Goal: Transaction & Acquisition: Book appointment/travel/reservation

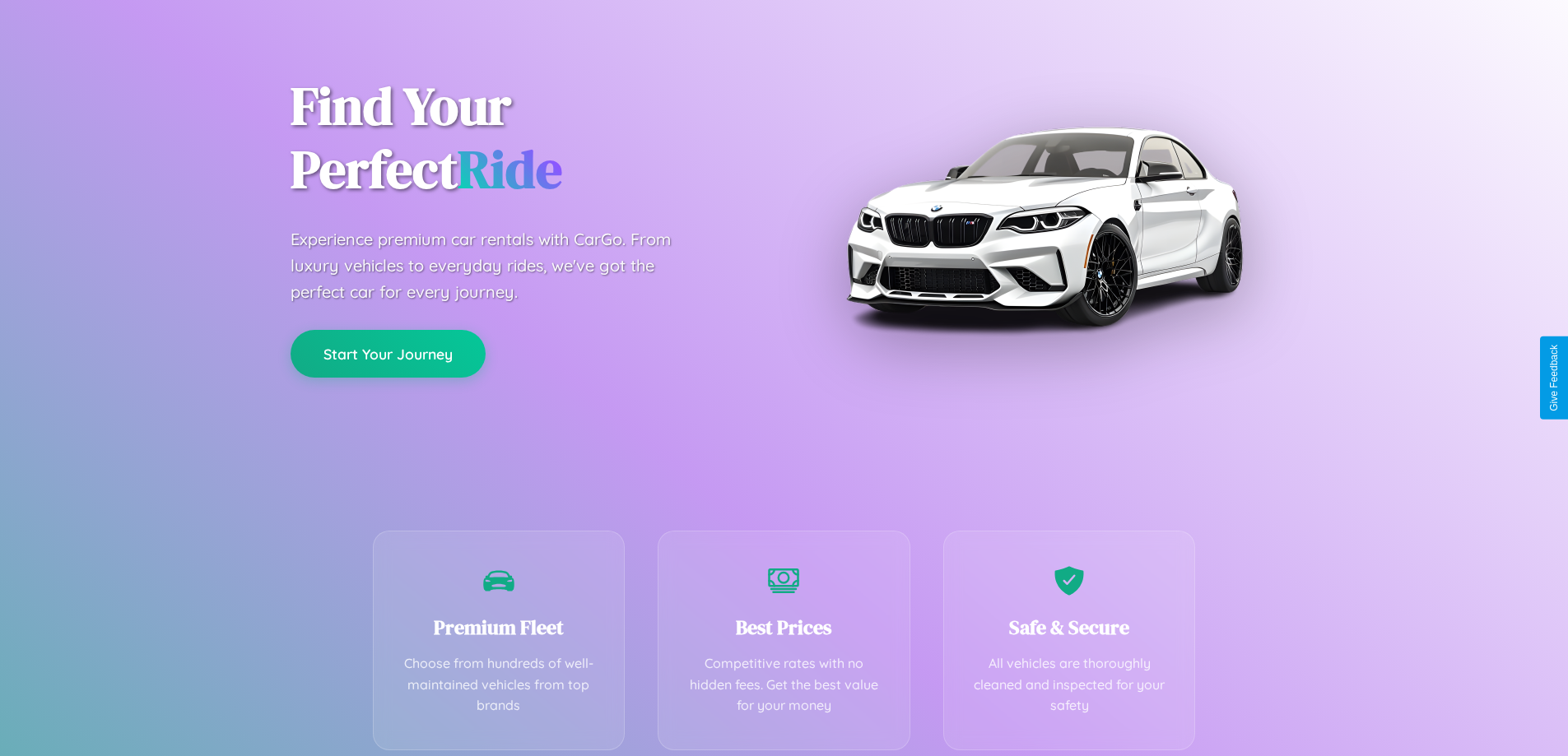
scroll to position [324, 0]
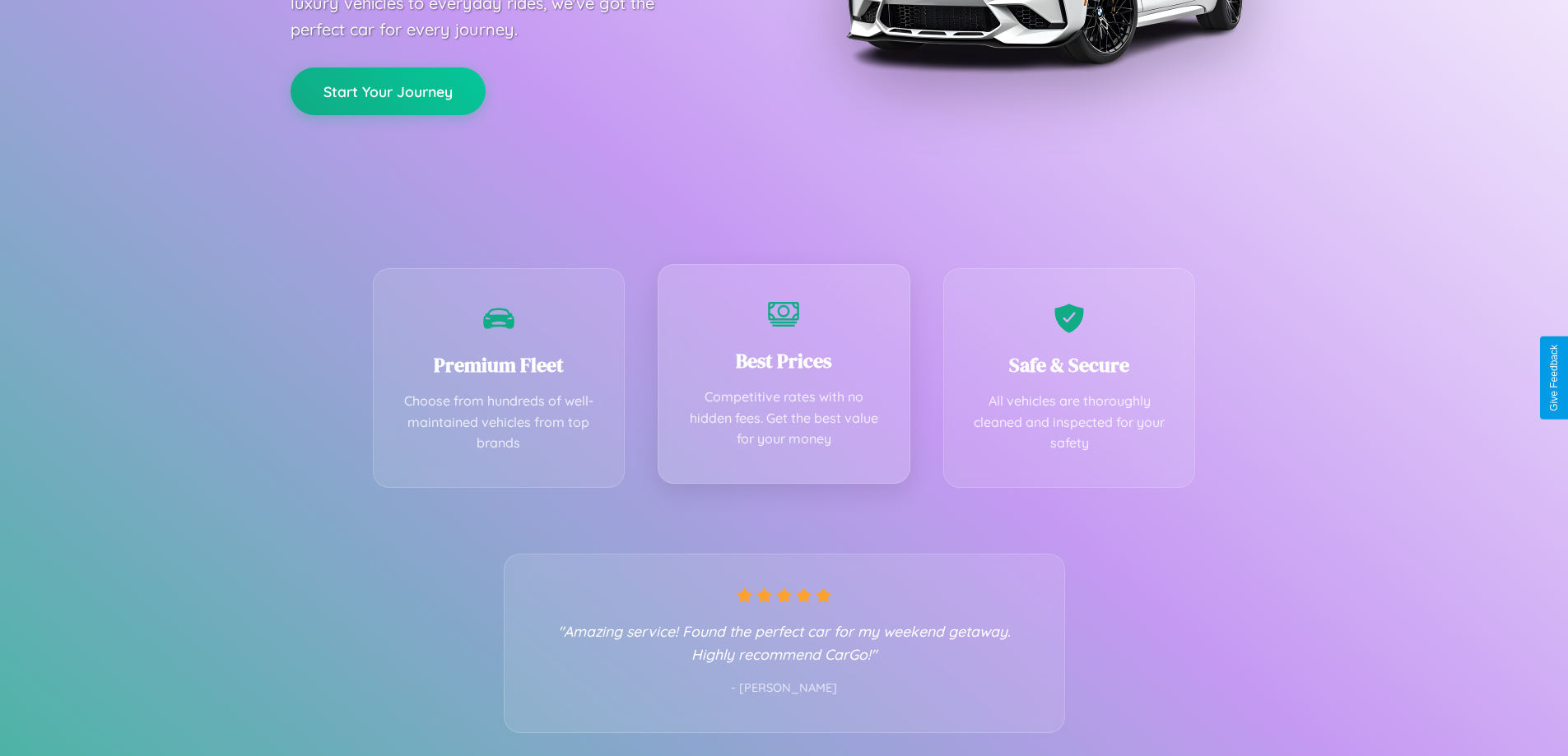
click at [783, 378] on div "Best Prices Competitive rates with no hidden fees. Get the best value for your …" at bounding box center [784, 374] width 253 height 220
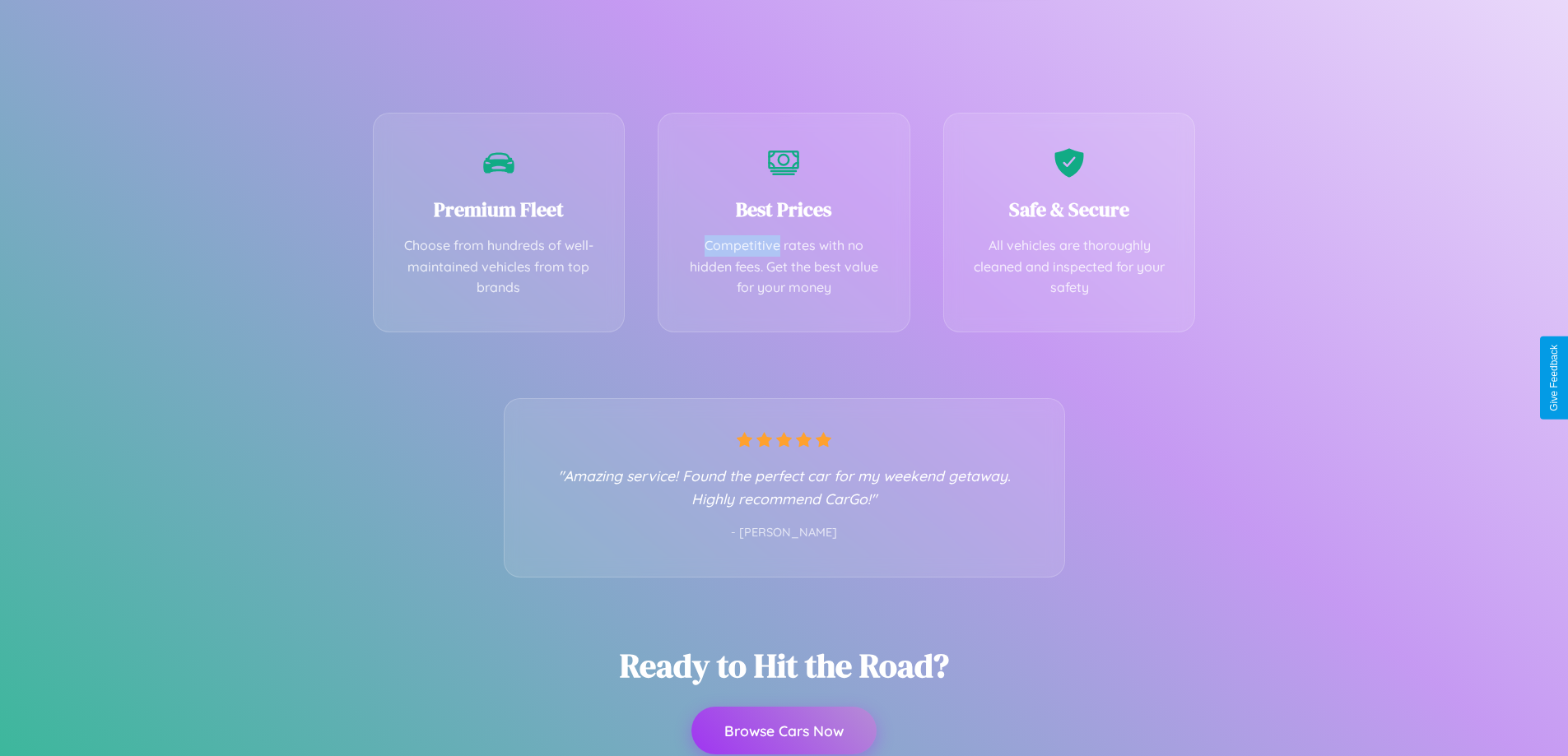
click at [783, 731] on button "Browse Cars Now" at bounding box center [784, 730] width 185 height 48
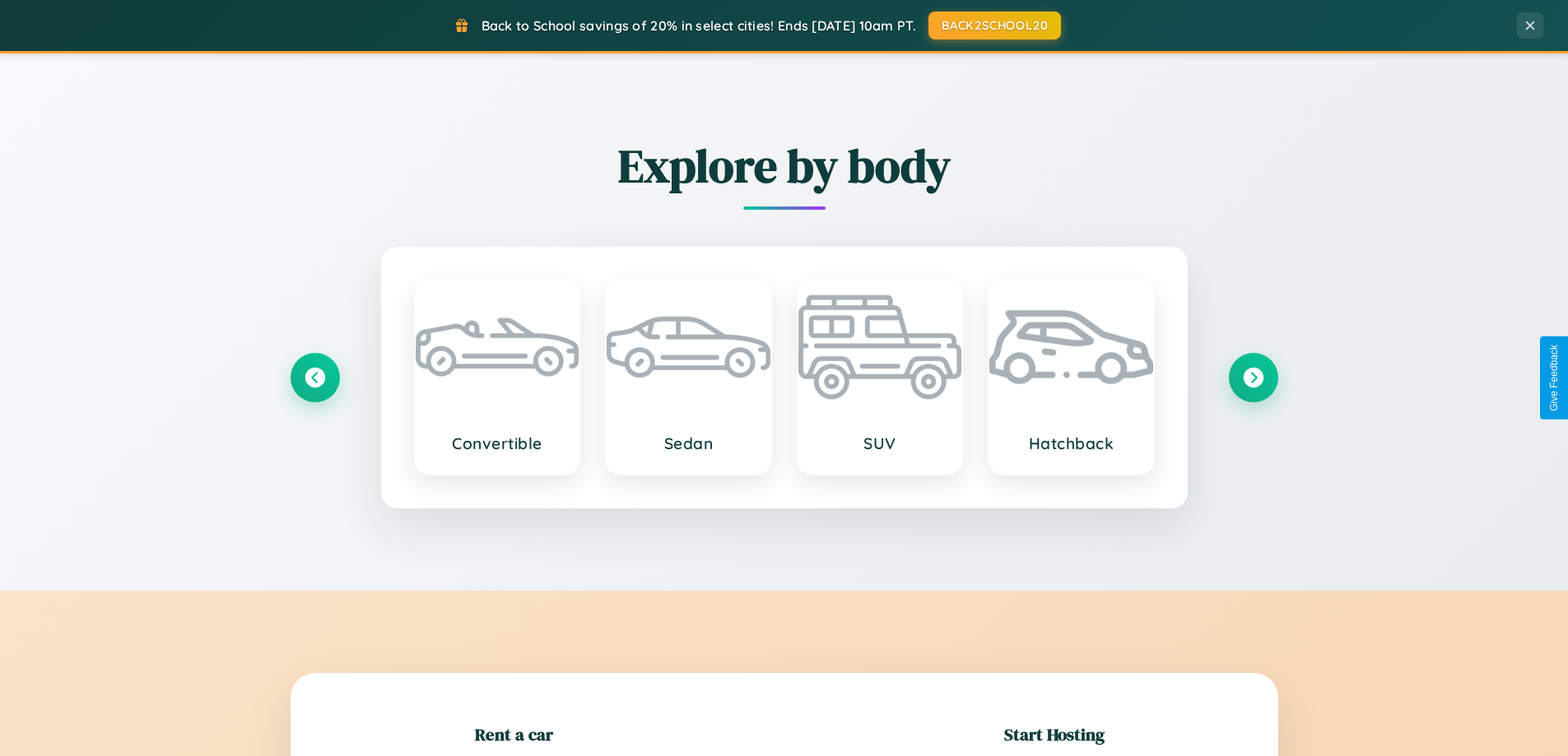
scroll to position [355, 0]
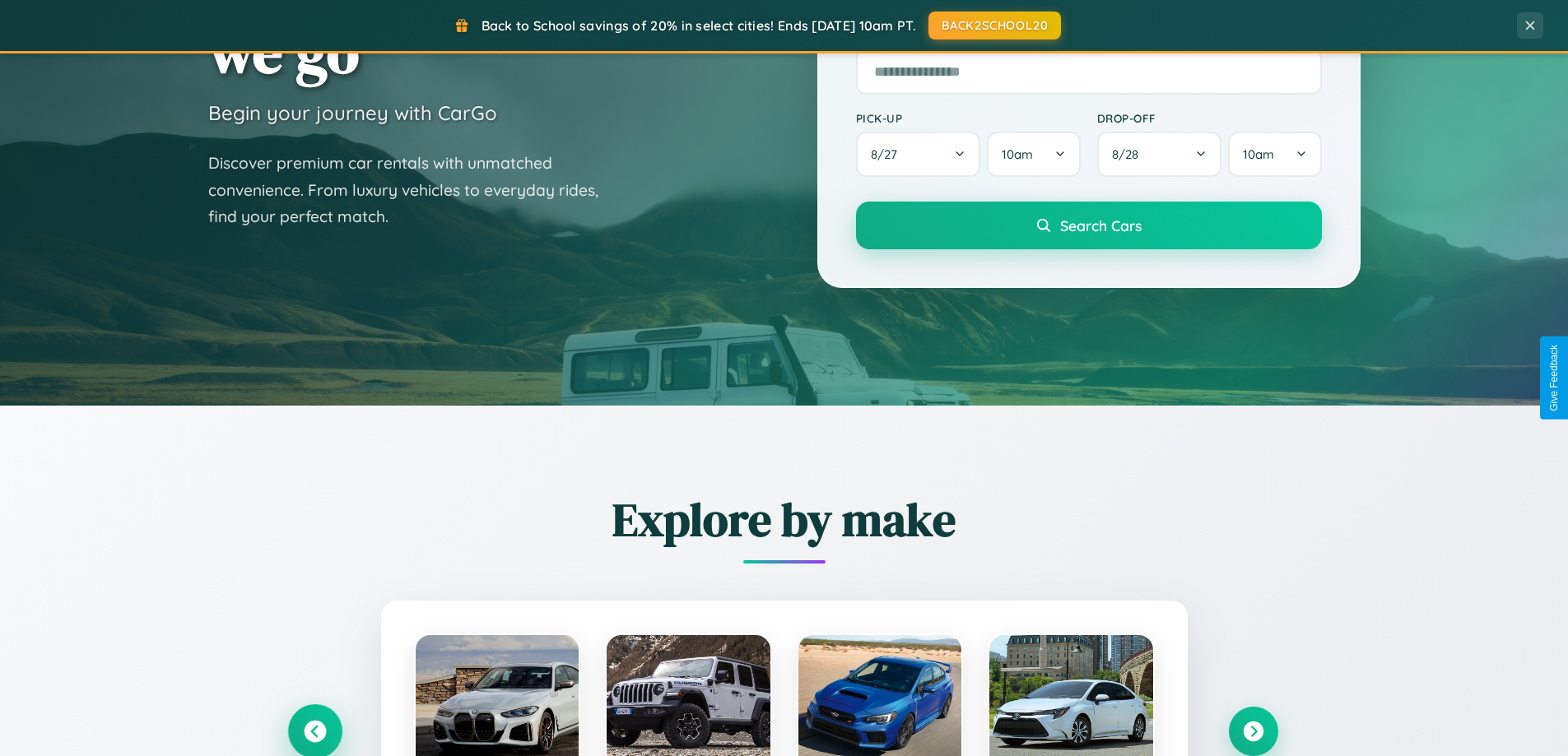
click at [314, 732] on icon at bounding box center [314, 732] width 22 height 22
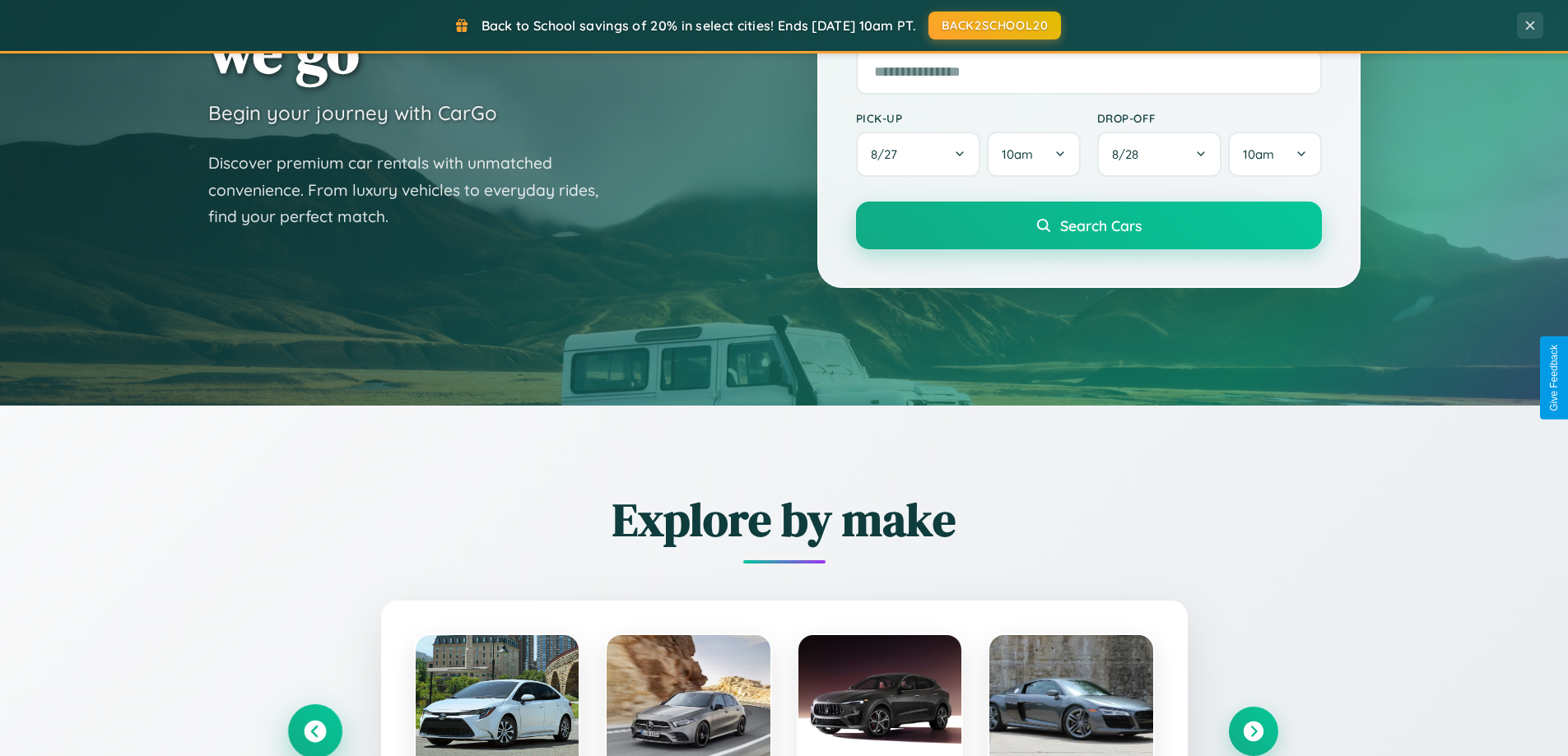
click at [314, 730] on icon at bounding box center [314, 732] width 27 height 27
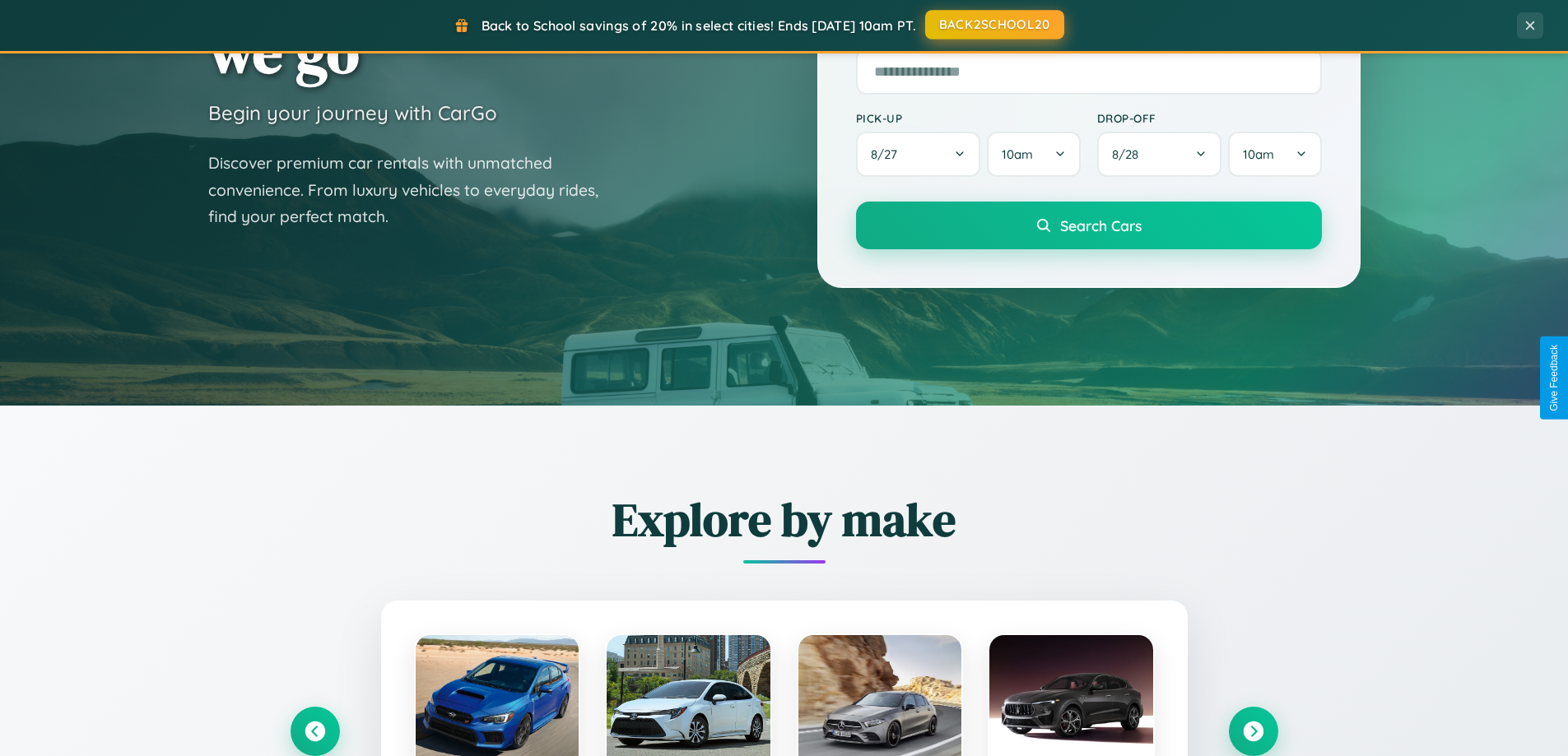
click at [993, 24] on button "BACK2SCHOOL20" at bounding box center [995, 24] width 139 height 29
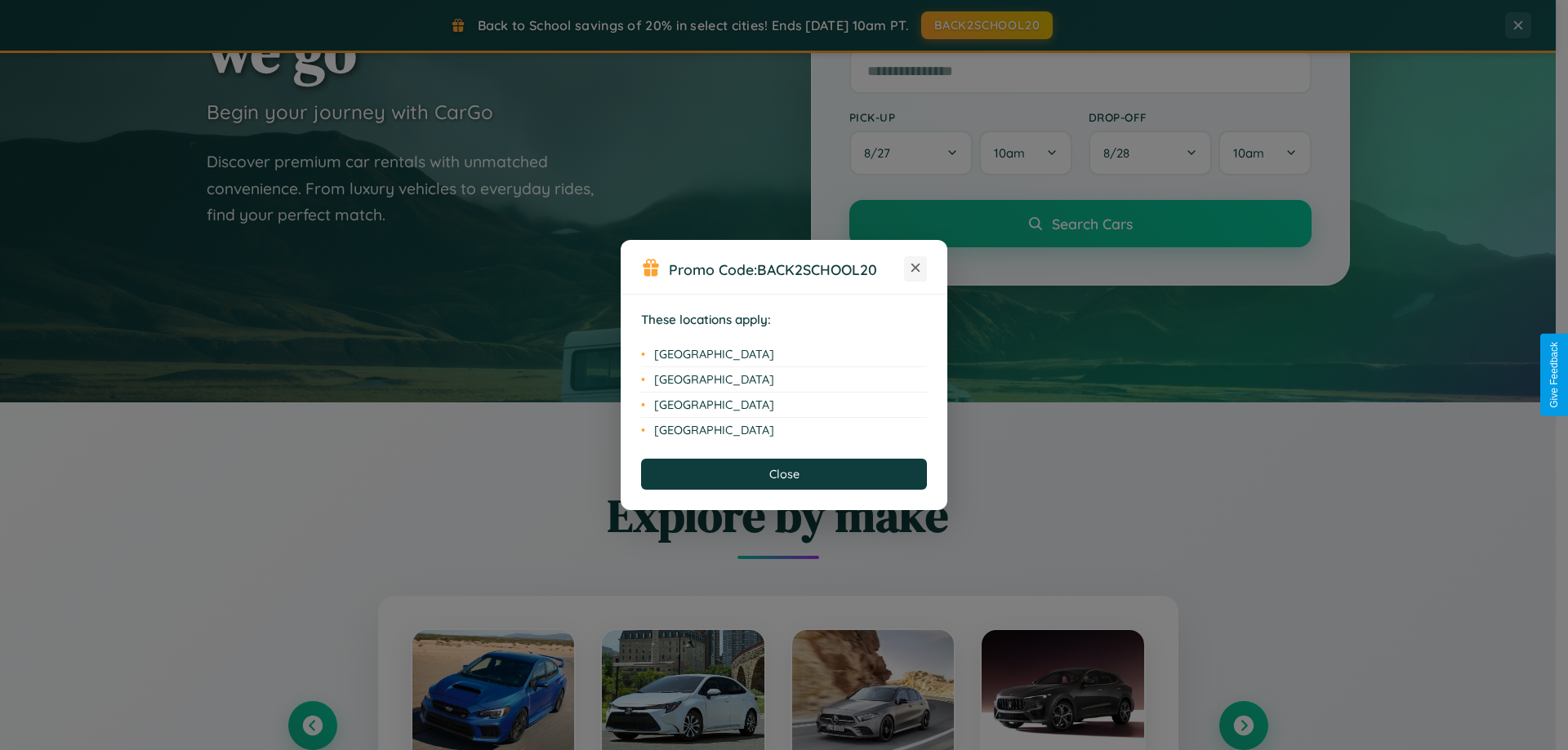
click at [915, 268] on icon at bounding box center [915, 268] width 9 height 9
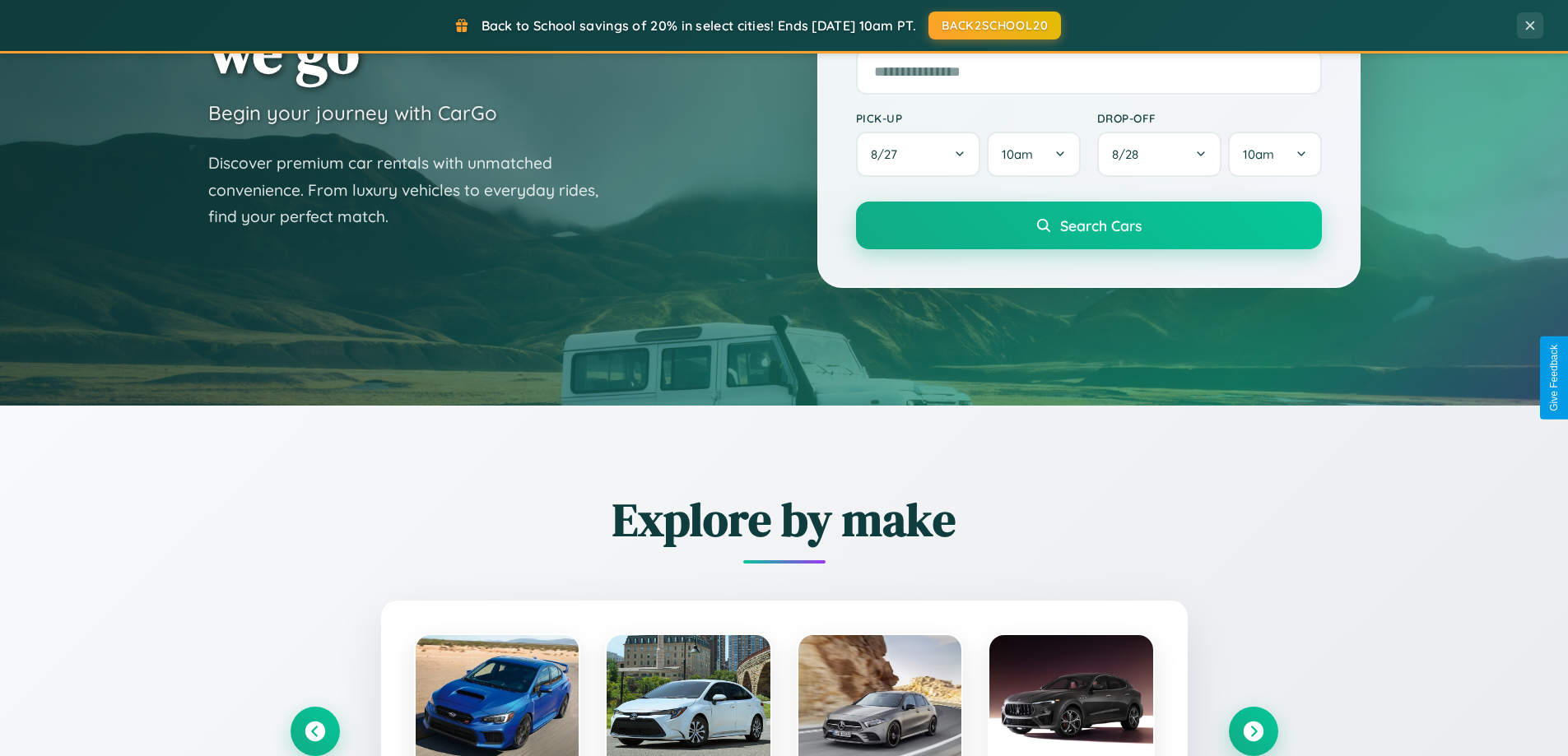
scroll to position [1132, 0]
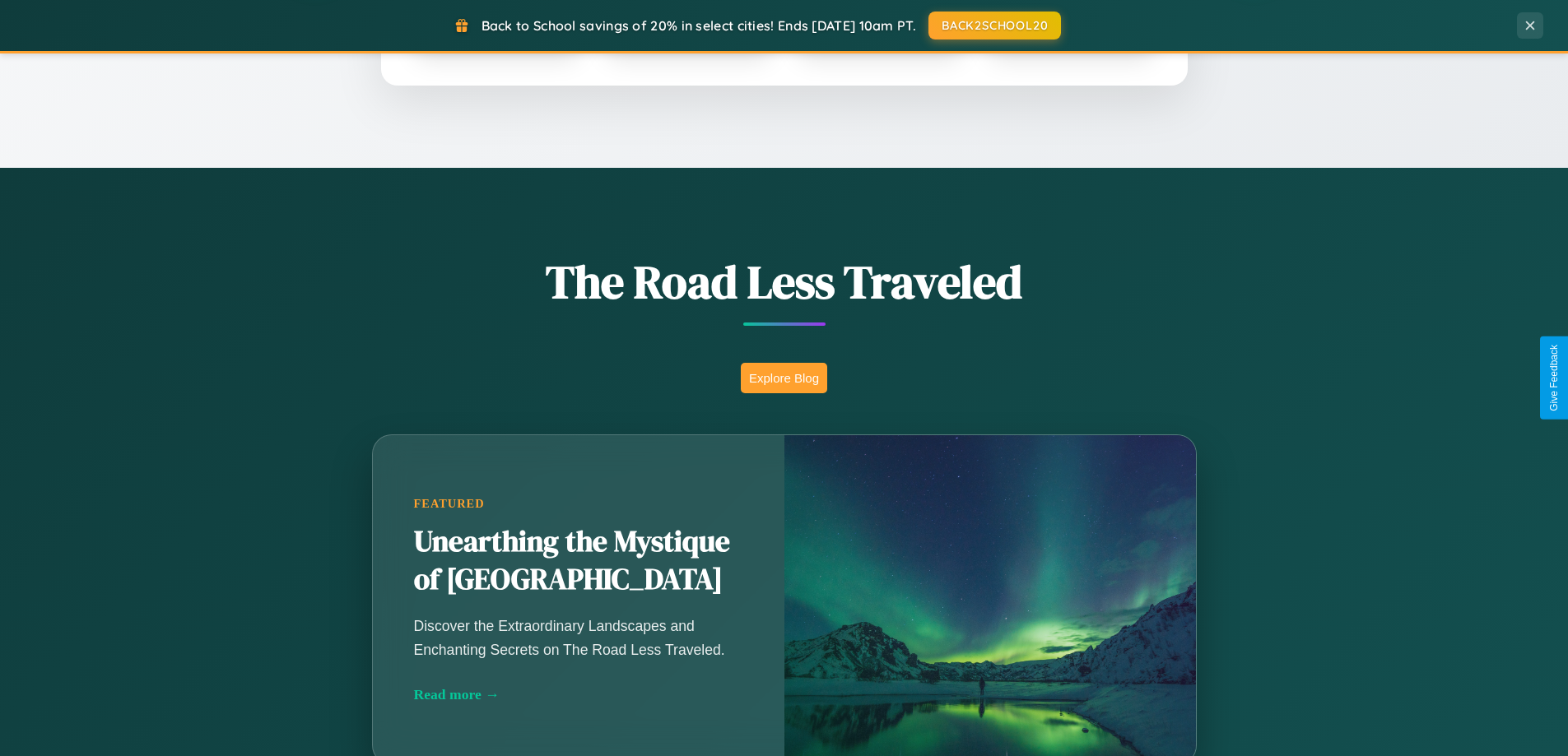
click at [783, 378] on button "Explore Blog" at bounding box center [783, 378] width 87 height 30
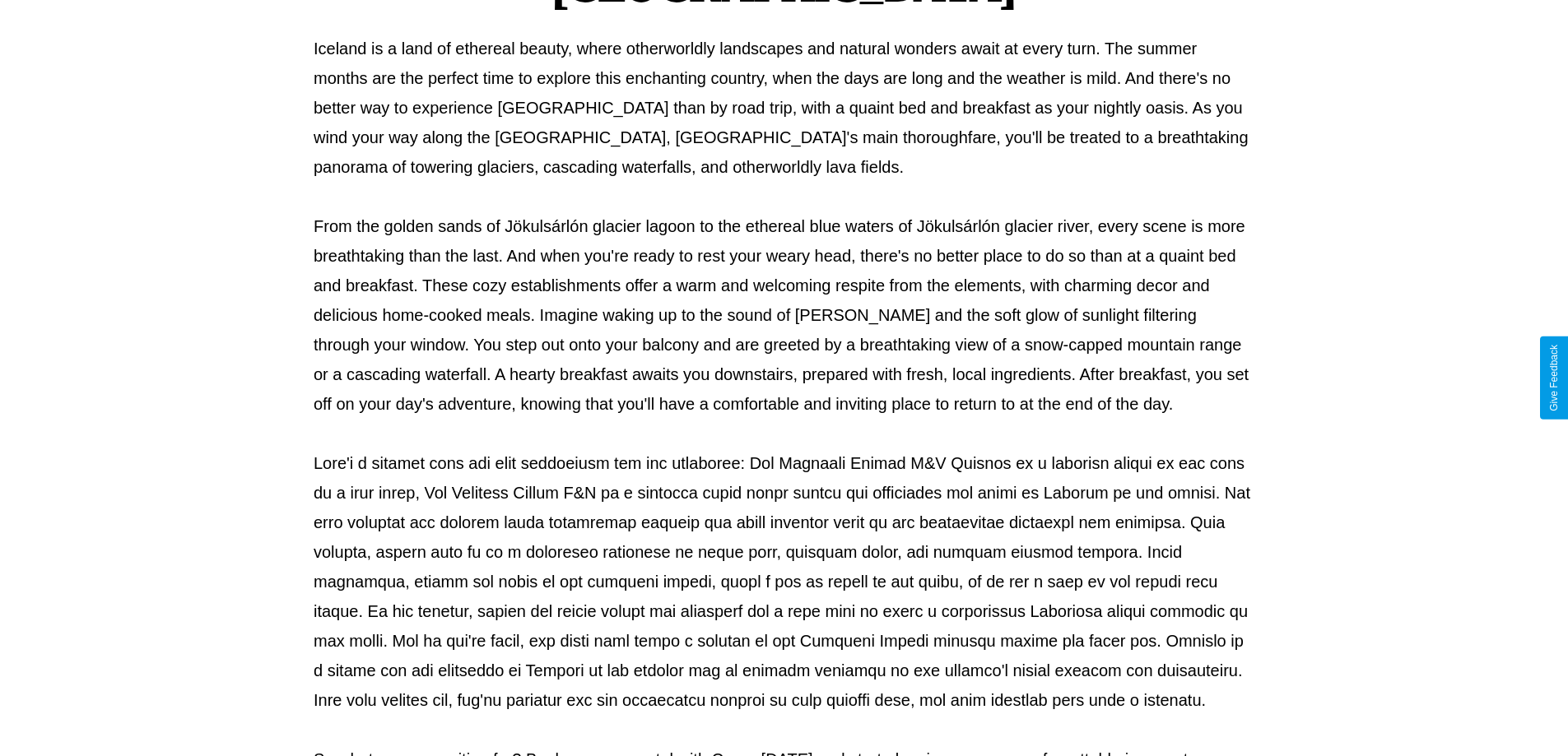
scroll to position [533, 0]
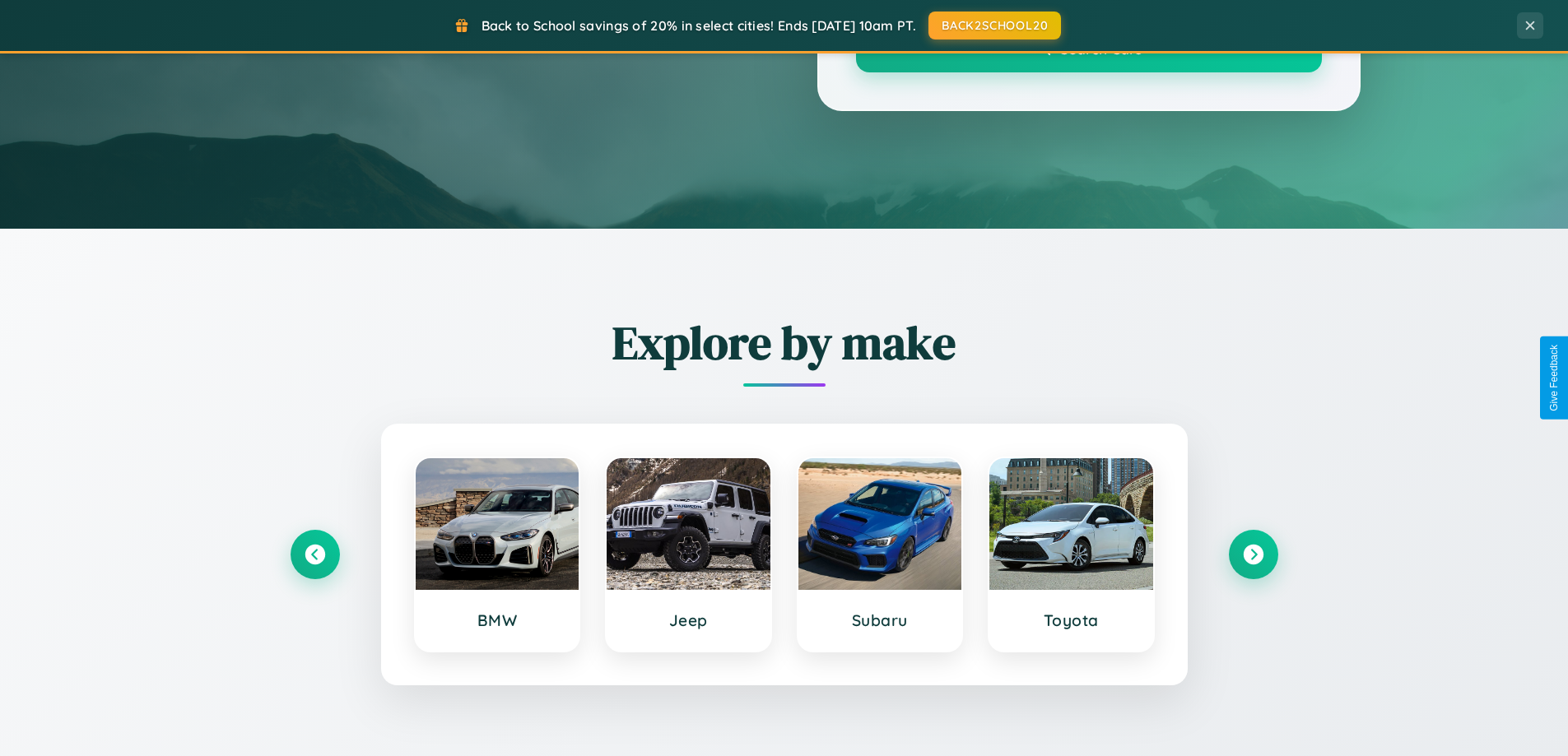
scroll to position [1132, 0]
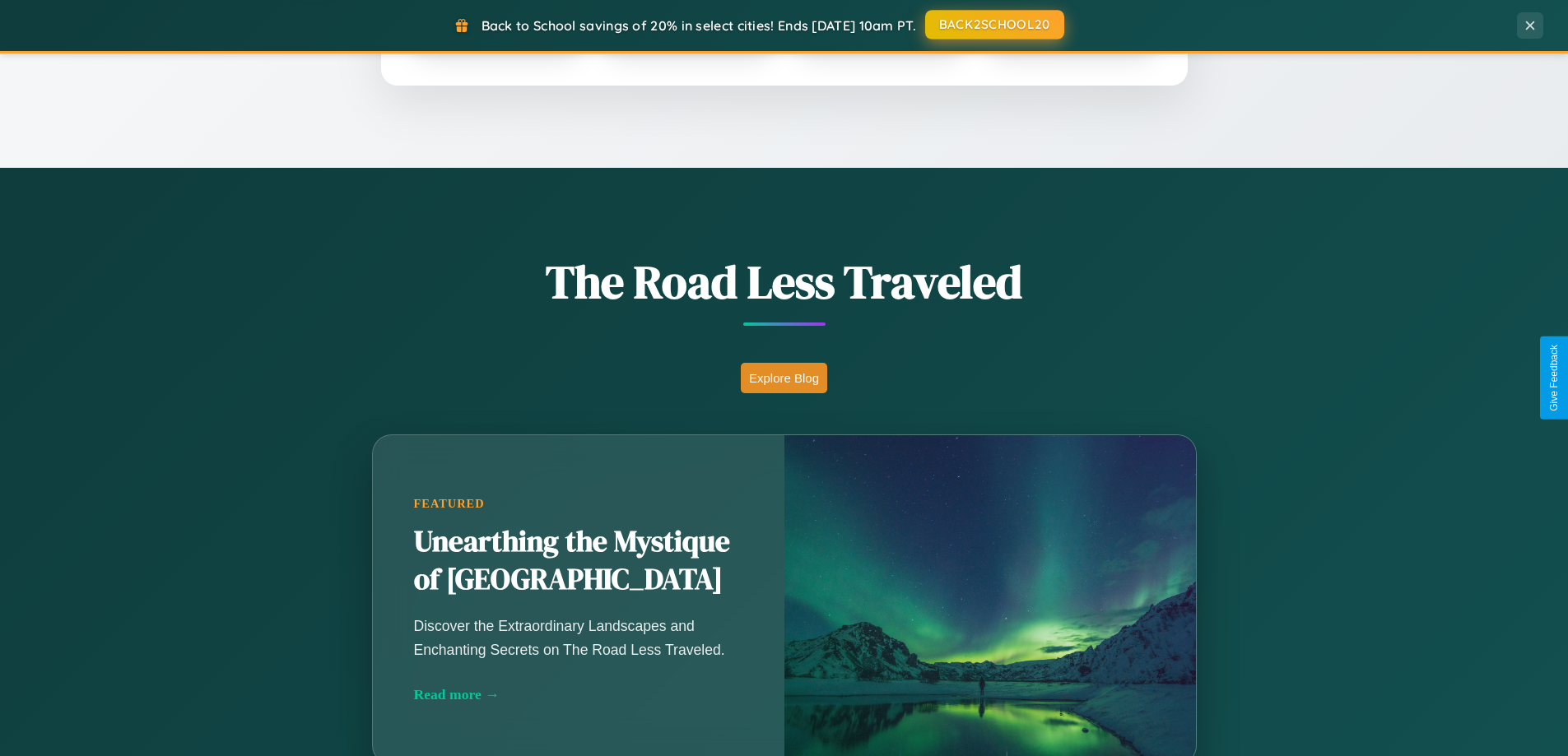
click at [993, 24] on button "BACK2SCHOOL20" at bounding box center [995, 24] width 139 height 29
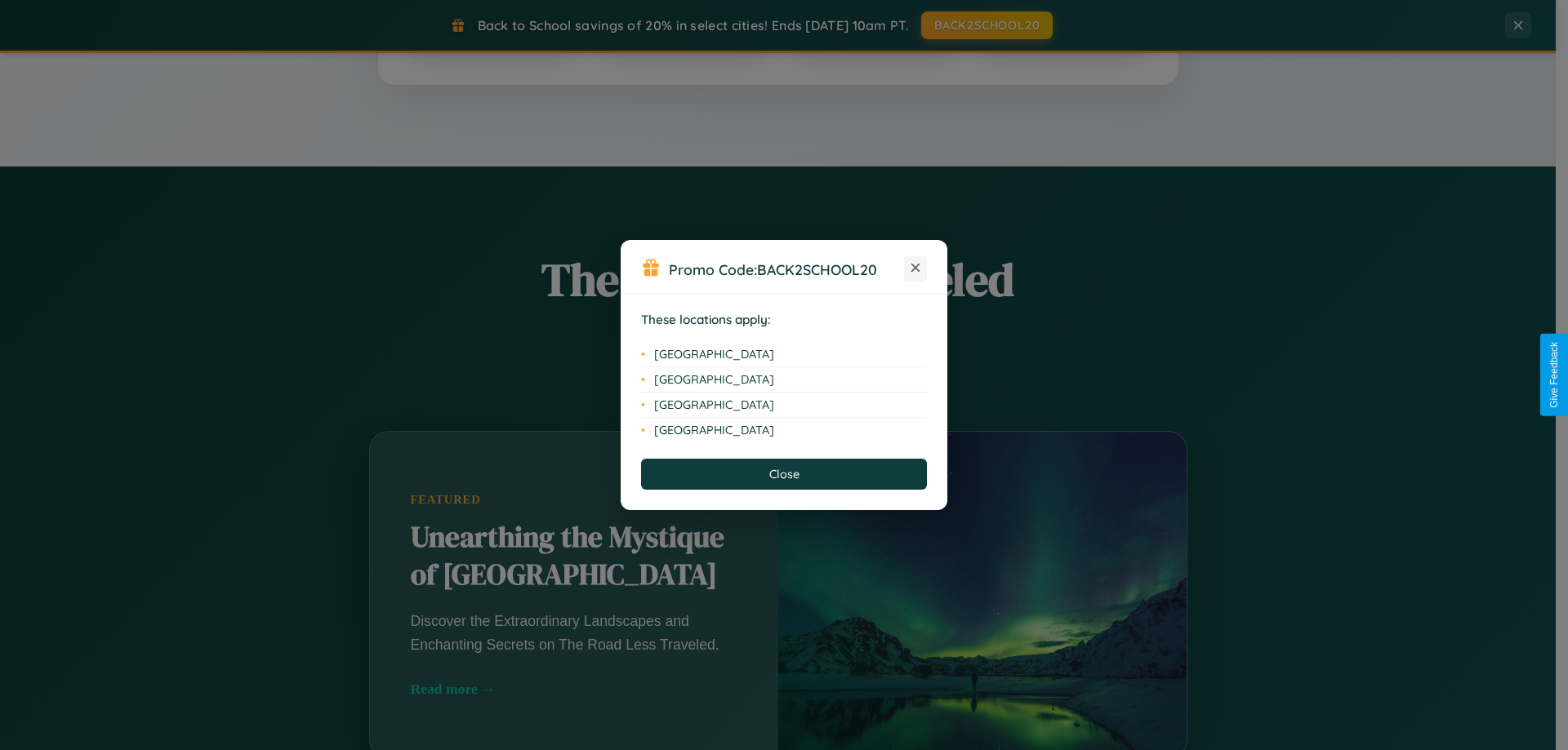
click at [915, 268] on icon at bounding box center [915, 268] width 9 height 9
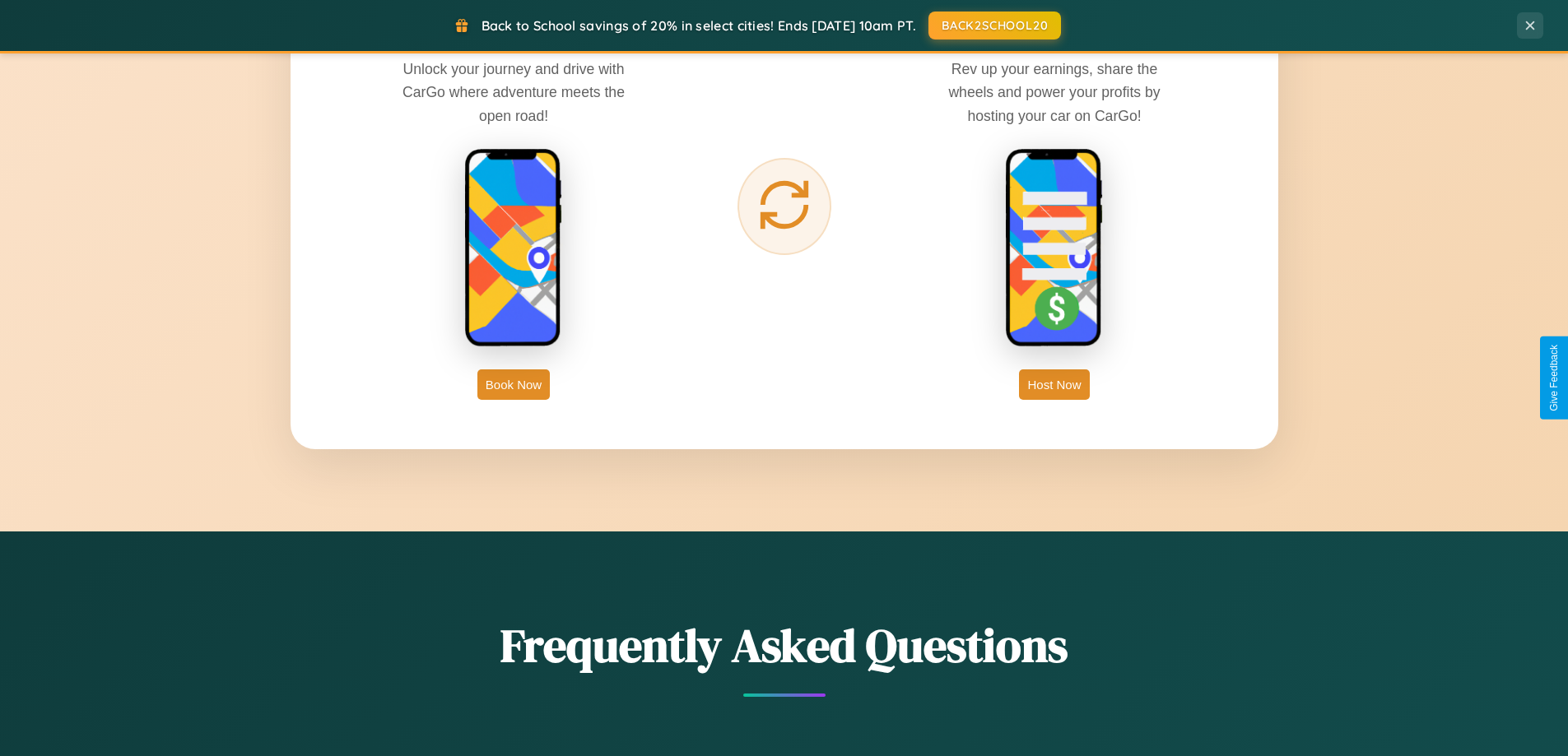
scroll to position [2643, 0]
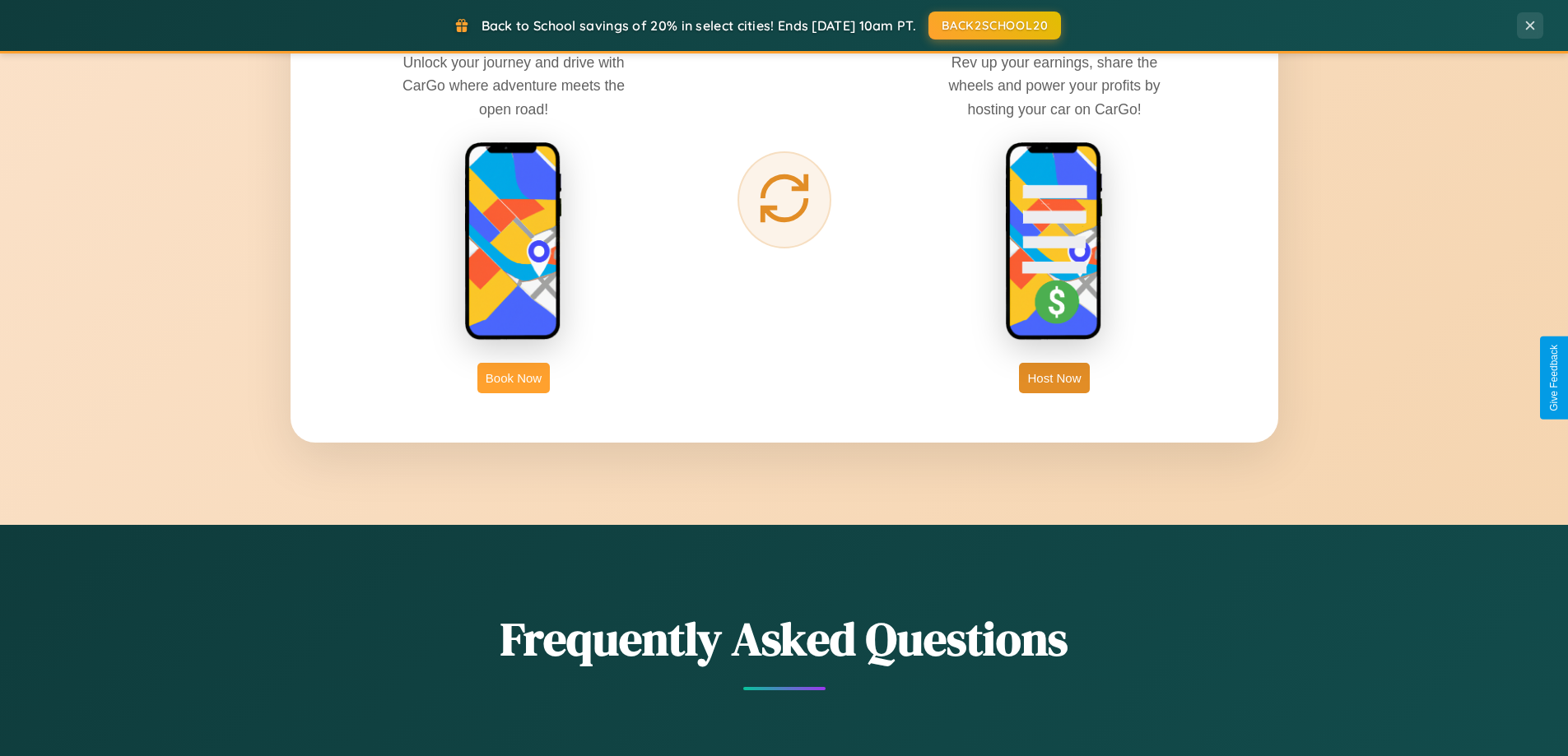
click at [513, 378] on button "Book Now" at bounding box center [513, 378] width 72 height 30
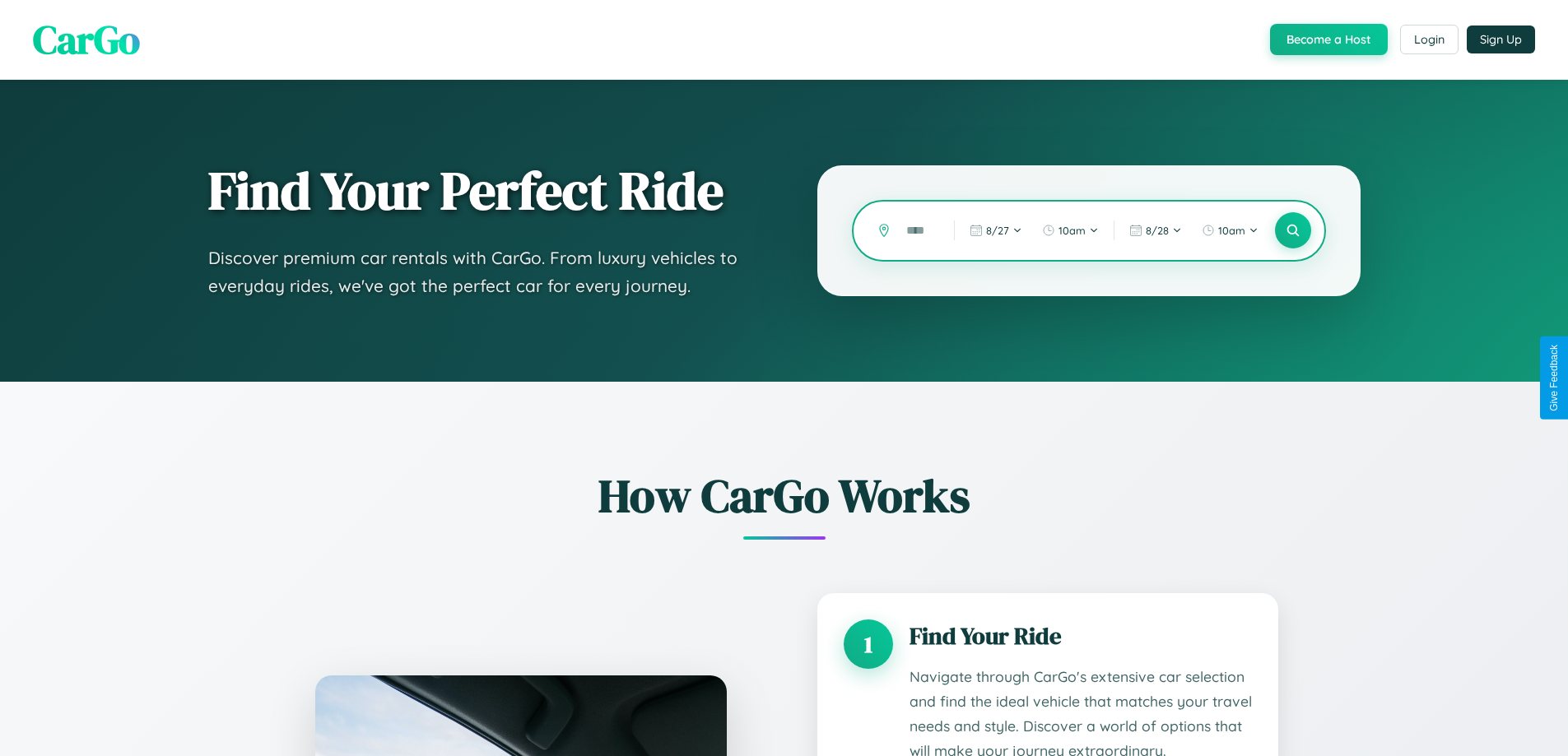
click at [918, 230] on input "text" at bounding box center [918, 231] width 39 height 29
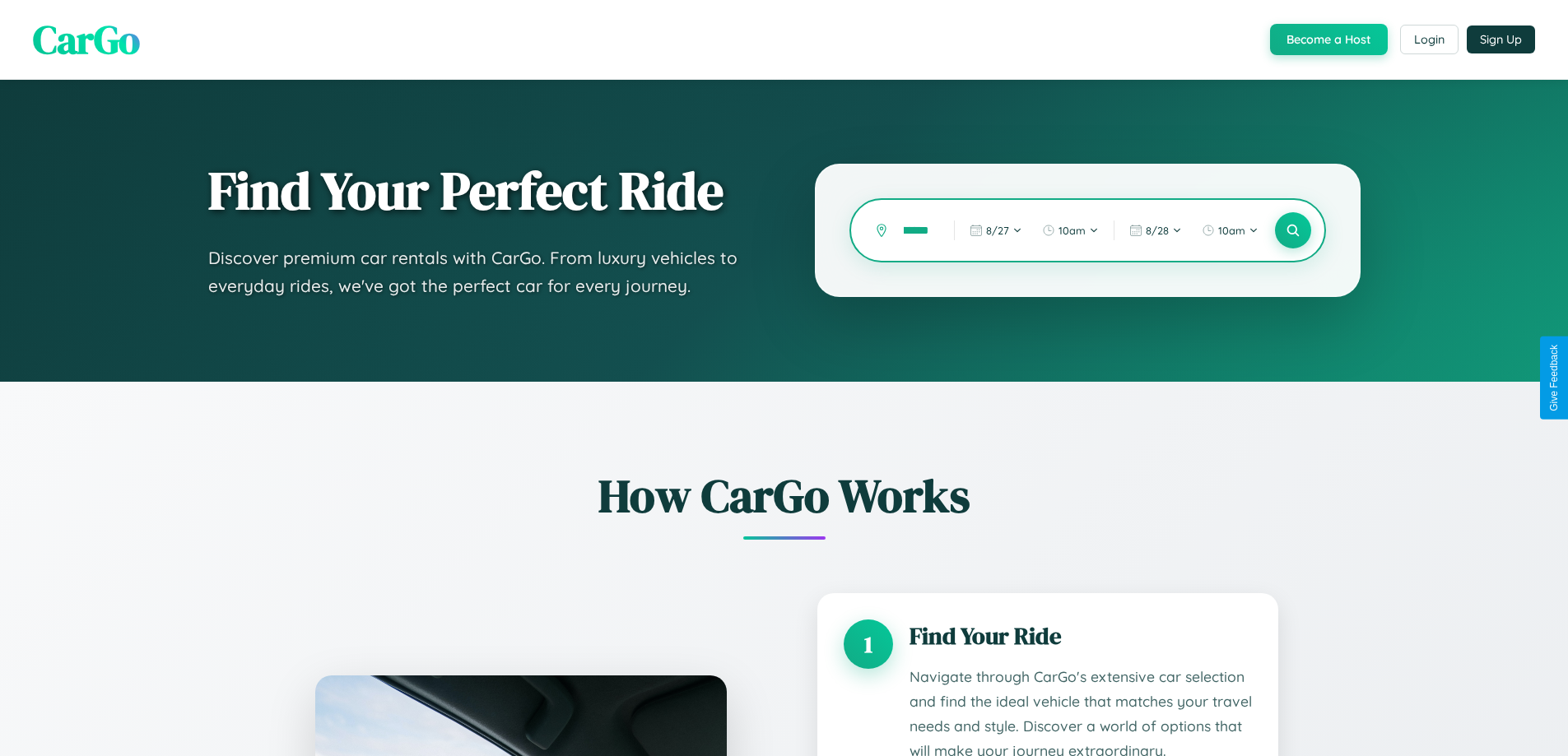
scroll to position [0, 31]
type input "*"
type input "******"
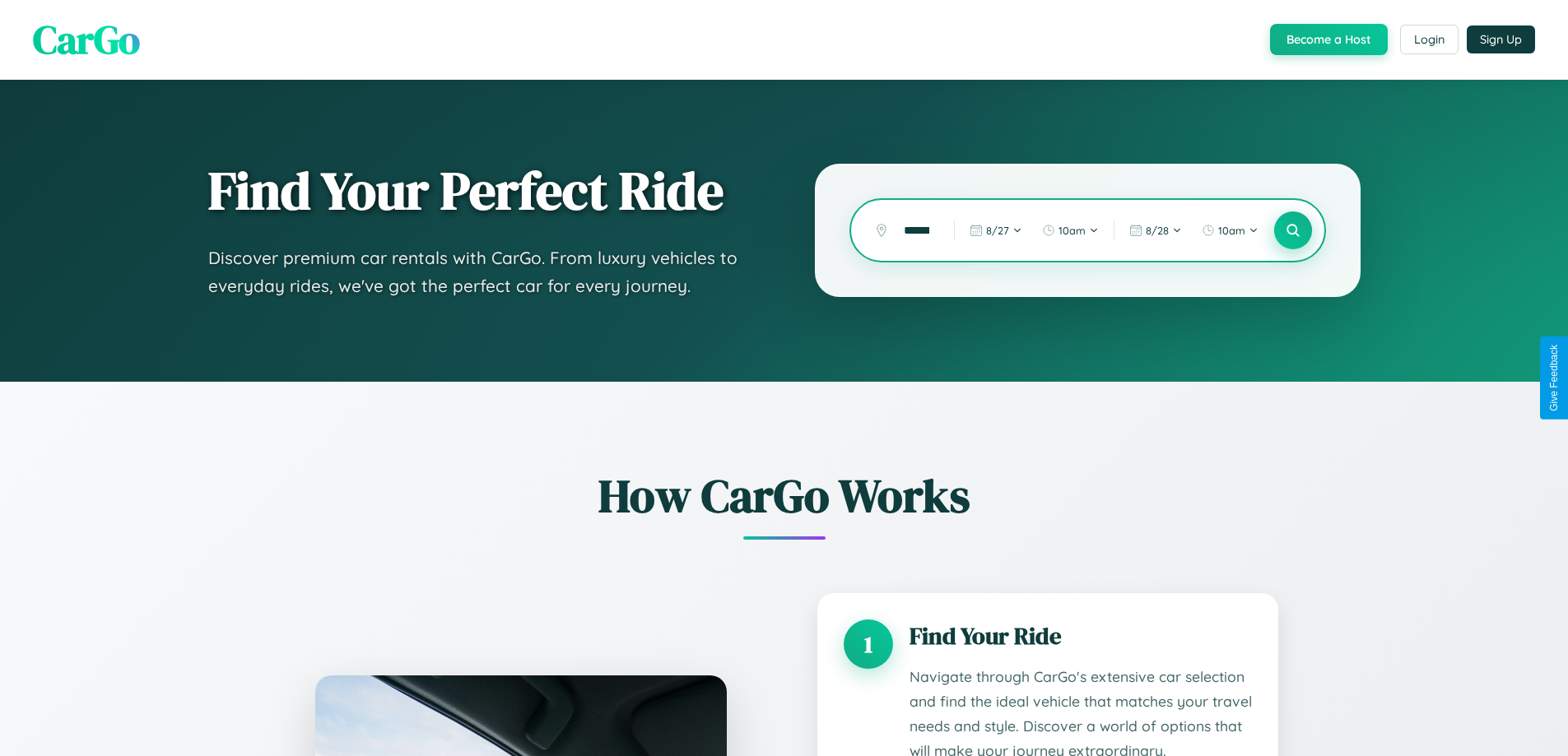
click at [1292, 230] on icon at bounding box center [1292, 230] width 16 height 16
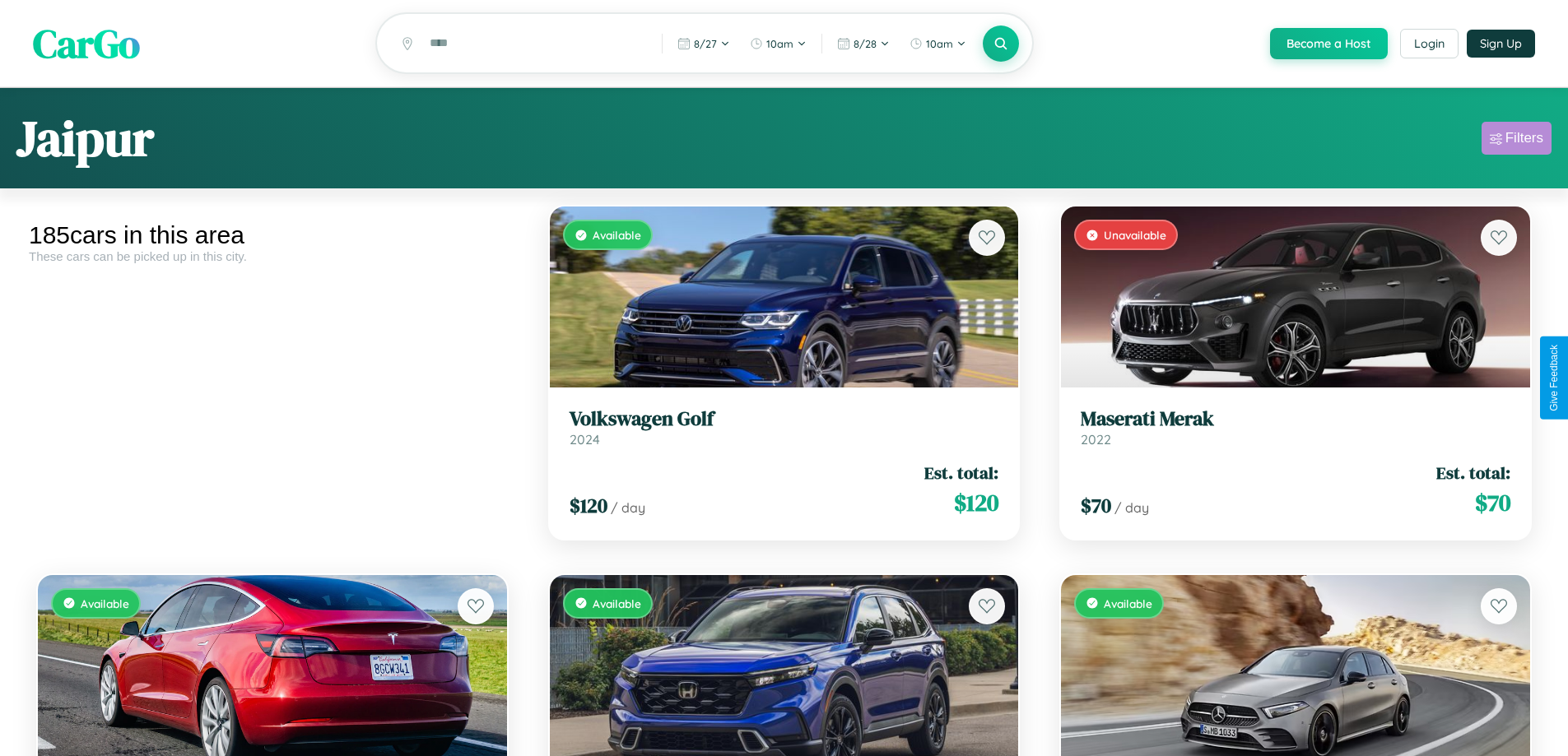
click at [1516, 140] on div "Filters" at bounding box center [1523, 139] width 38 height 17
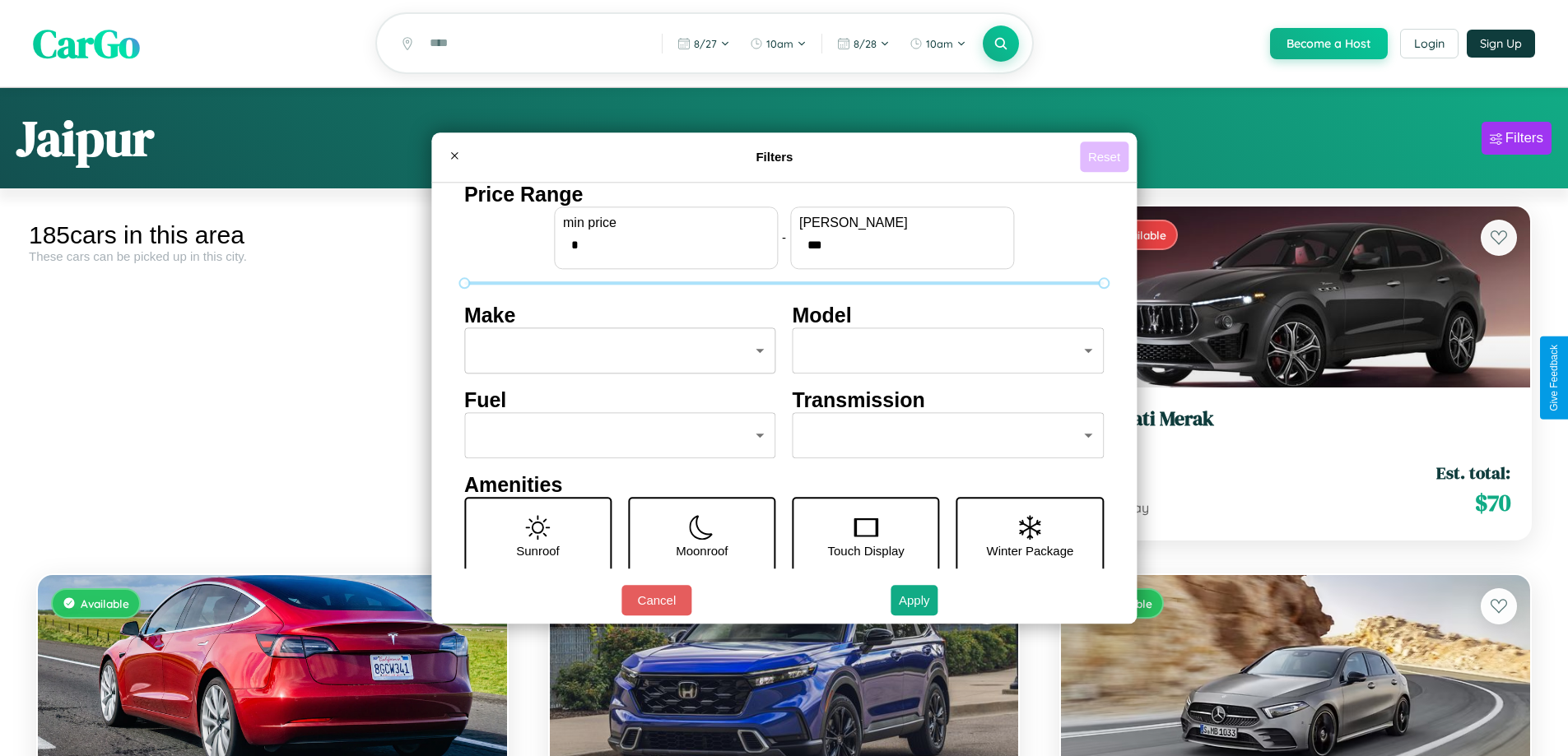
click at [1106, 156] on button "Reset" at bounding box center [1104, 156] width 49 height 30
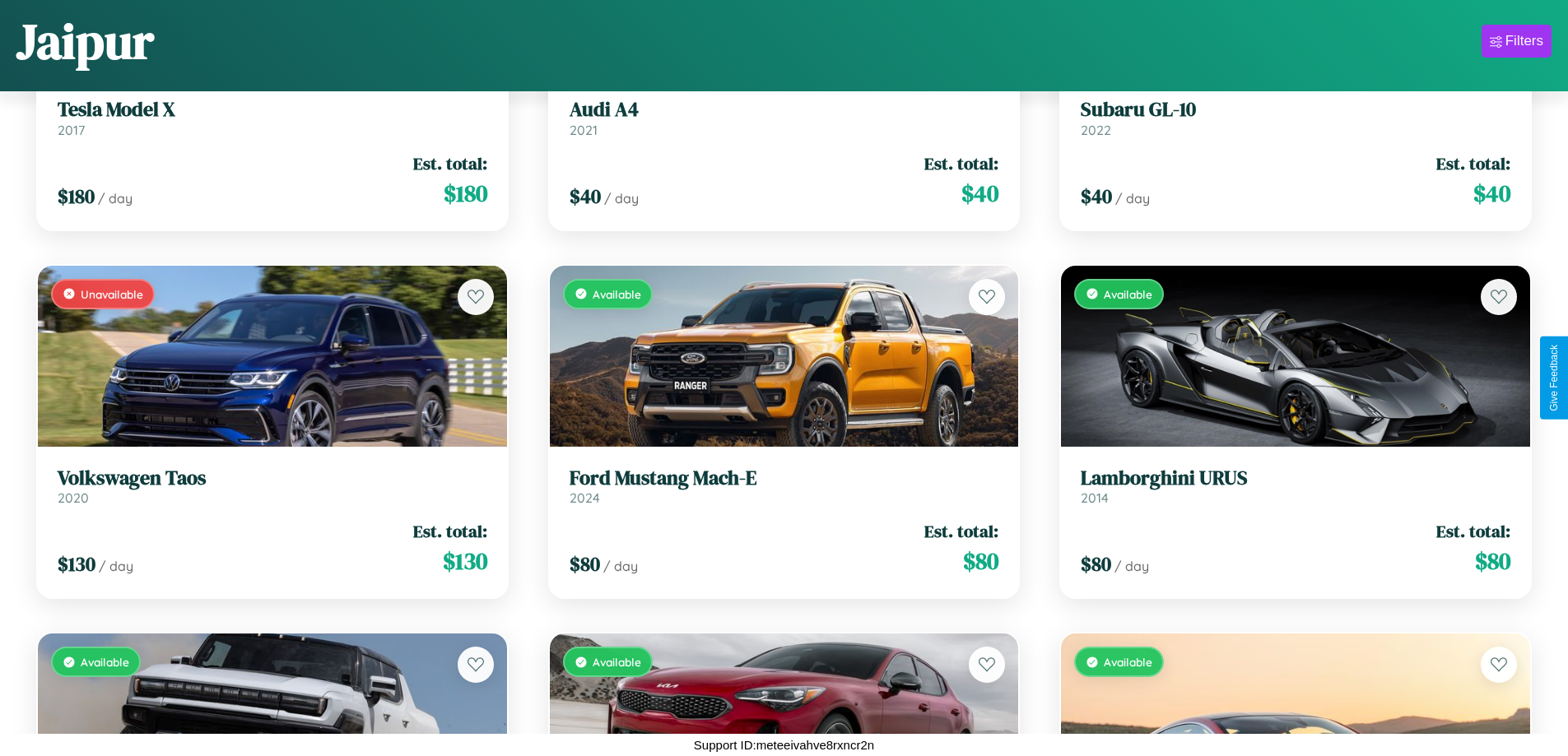
scroll to position [6862, 0]
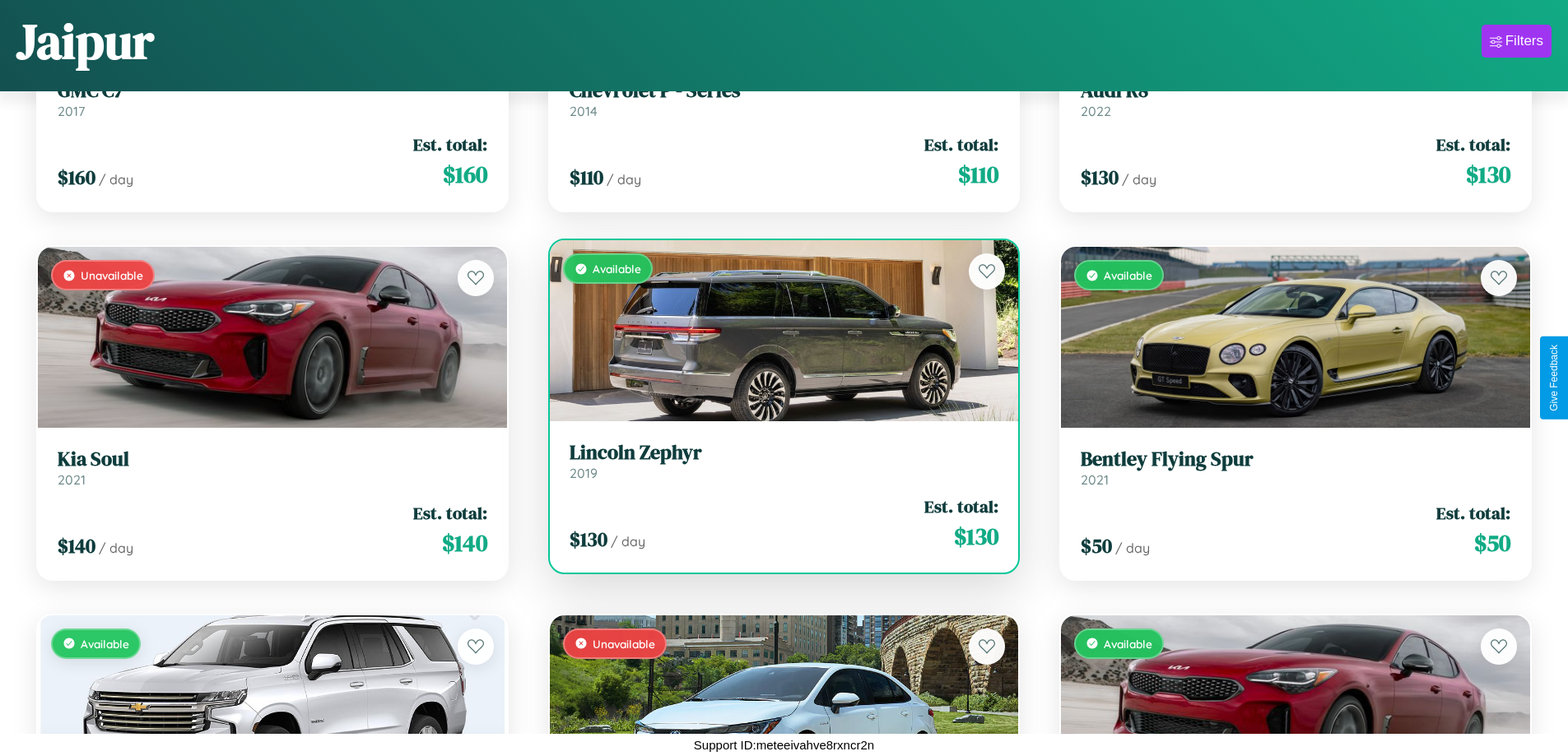
click at [777, 461] on h3 "Lincoln Zephyr" at bounding box center [784, 453] width 429 height 24
